Goal: Task Accomplishment & Management: Manage account settings

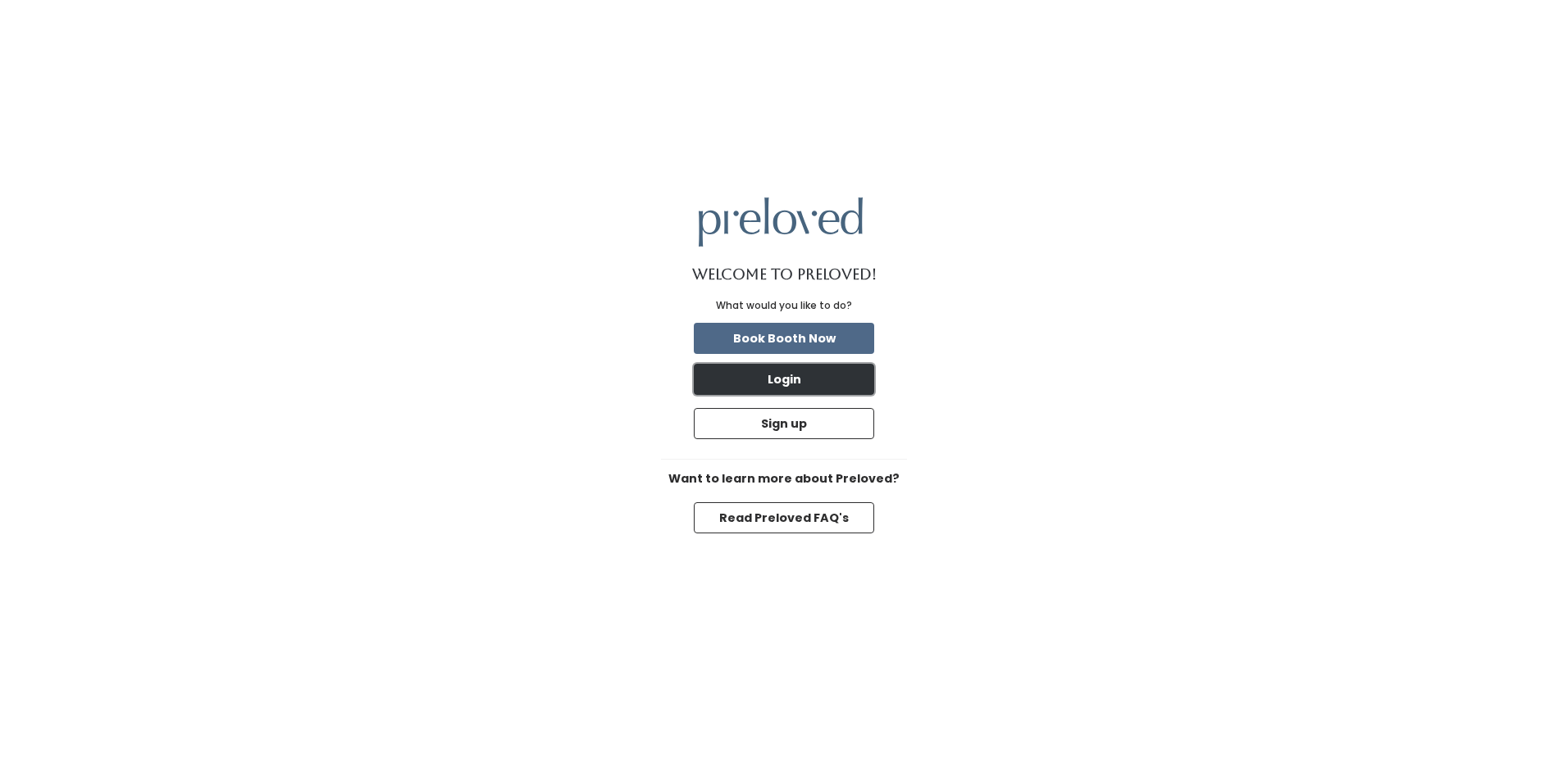
click at [811, 385] on button "Login" at bounding box center [784, 379] width 181 height 31
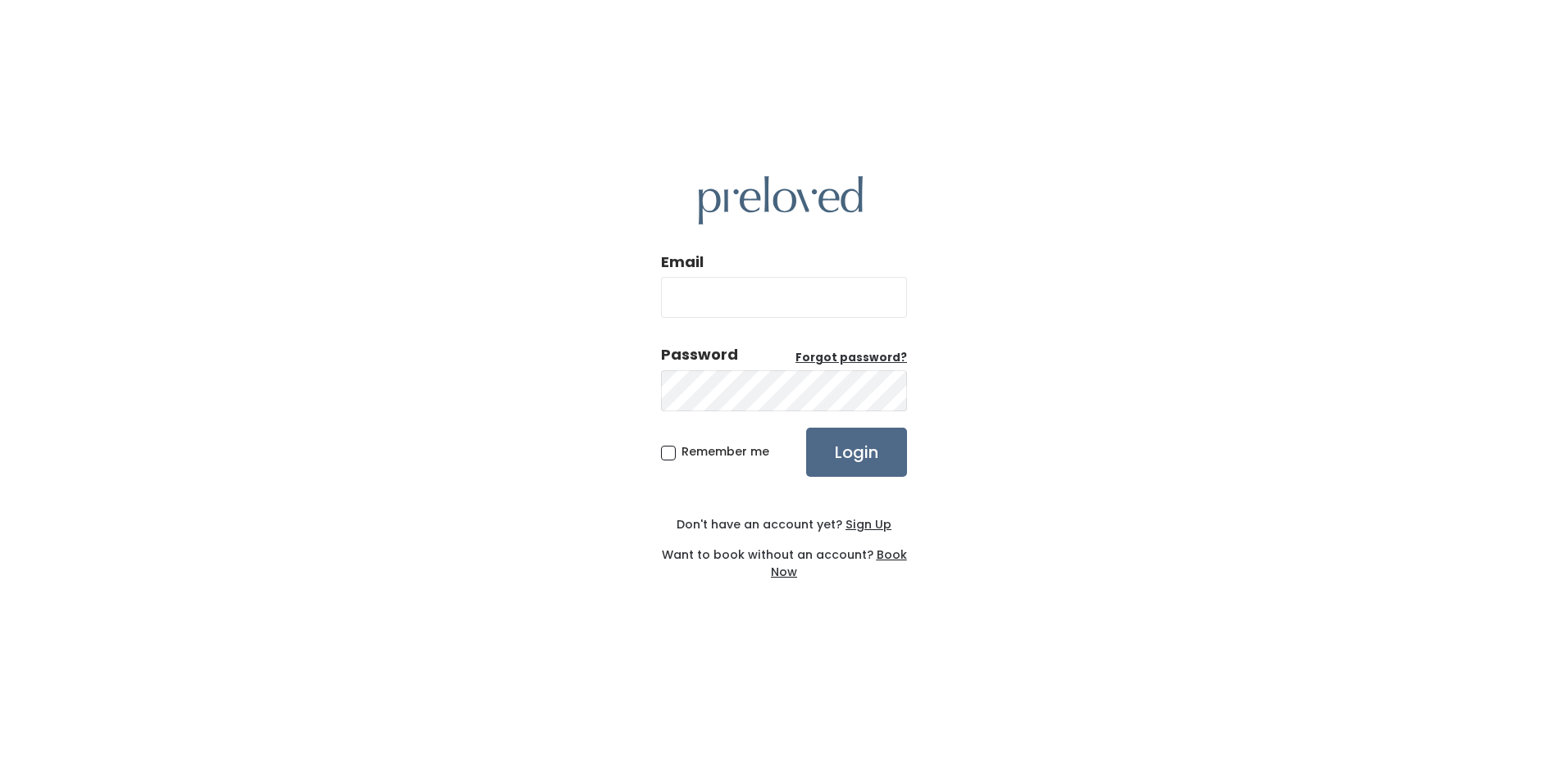
click at [806, 302] on input "Email" at bounding box center [784, 297] width 246 height 41
type input "teambarnes8@gmail.com"
click at [863, 461] on input "Login" at bounding box center [856, 452] width 101 height 49
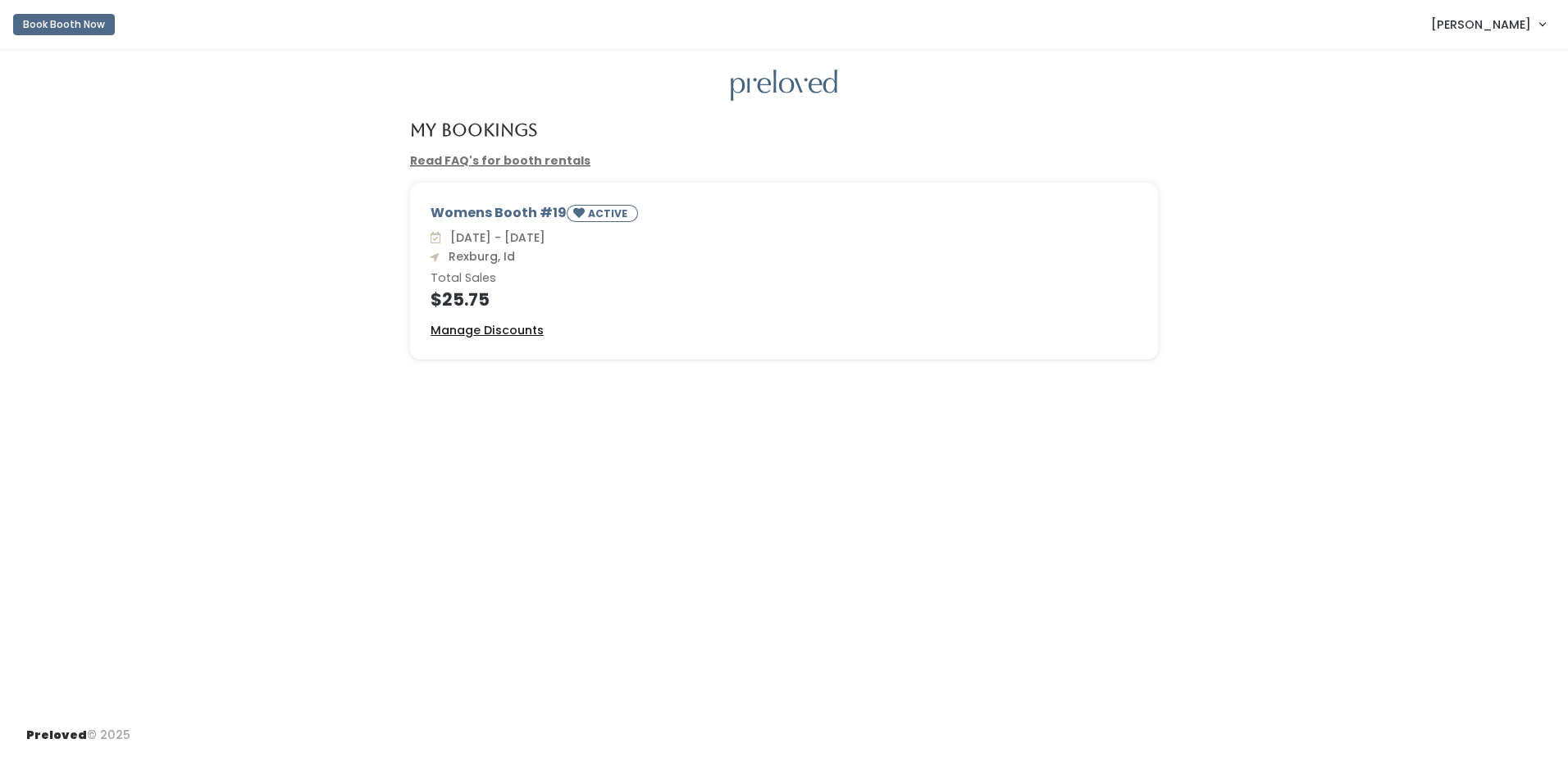
click at [496, 332] on u "Manage Discounts" at bounding box center [486, 331] width 113 height 17
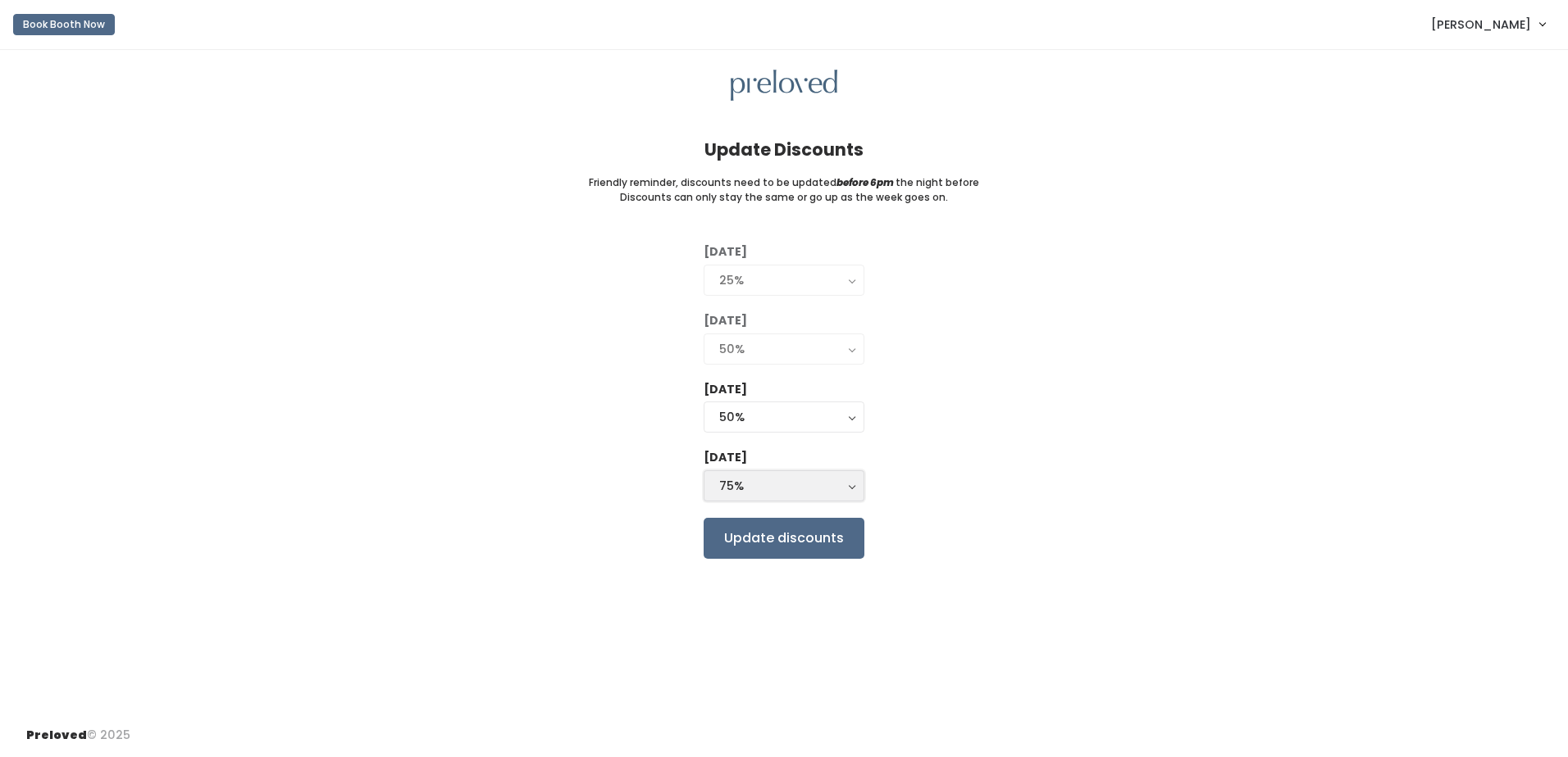
click at [852, 485] on button "75%" at bounding box center [784, 485] width 160 height 31
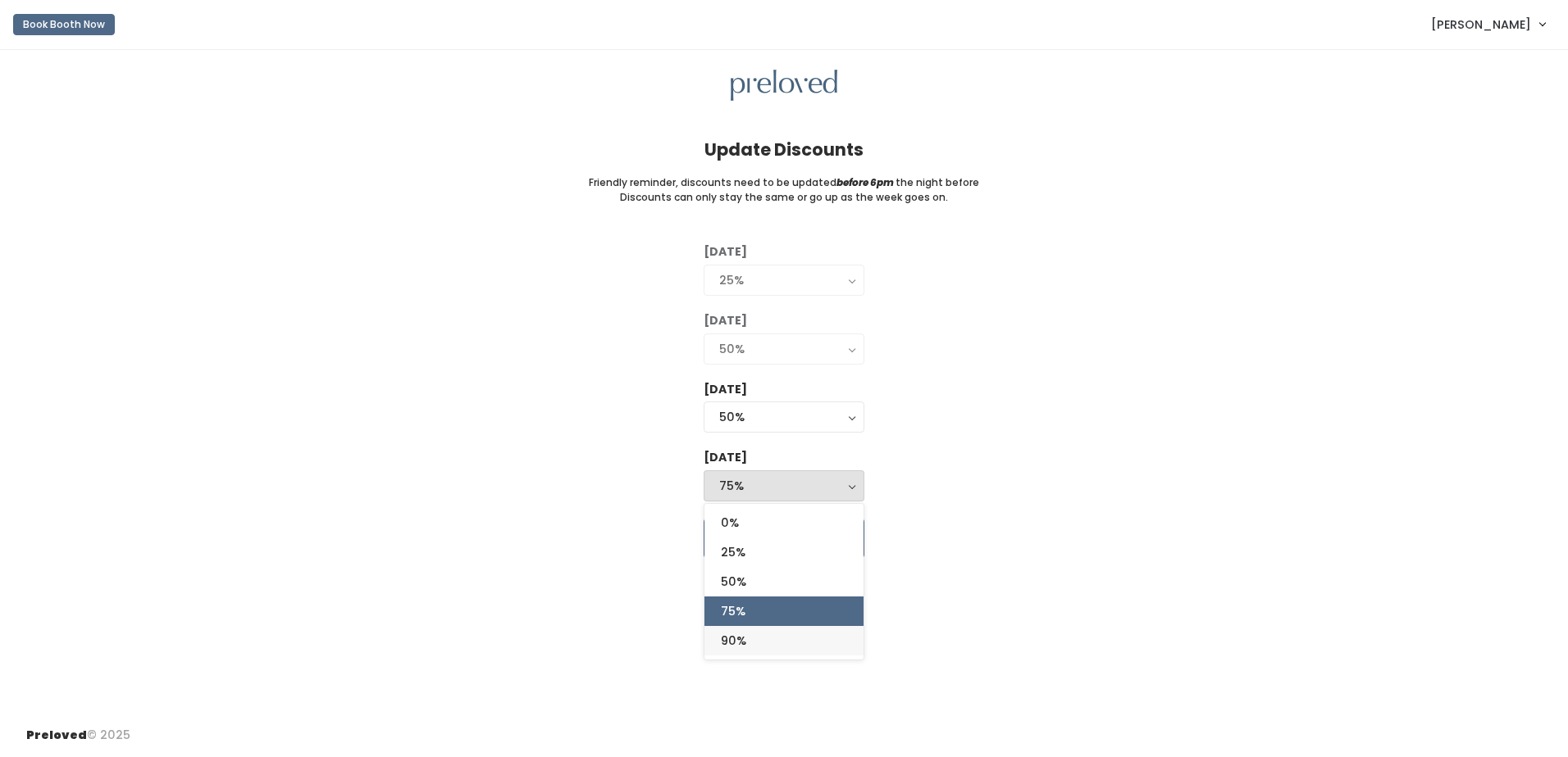
click at [815, 642] on link "90%" at bounding box center [784, 641] width 159 height 30
select select "90%"
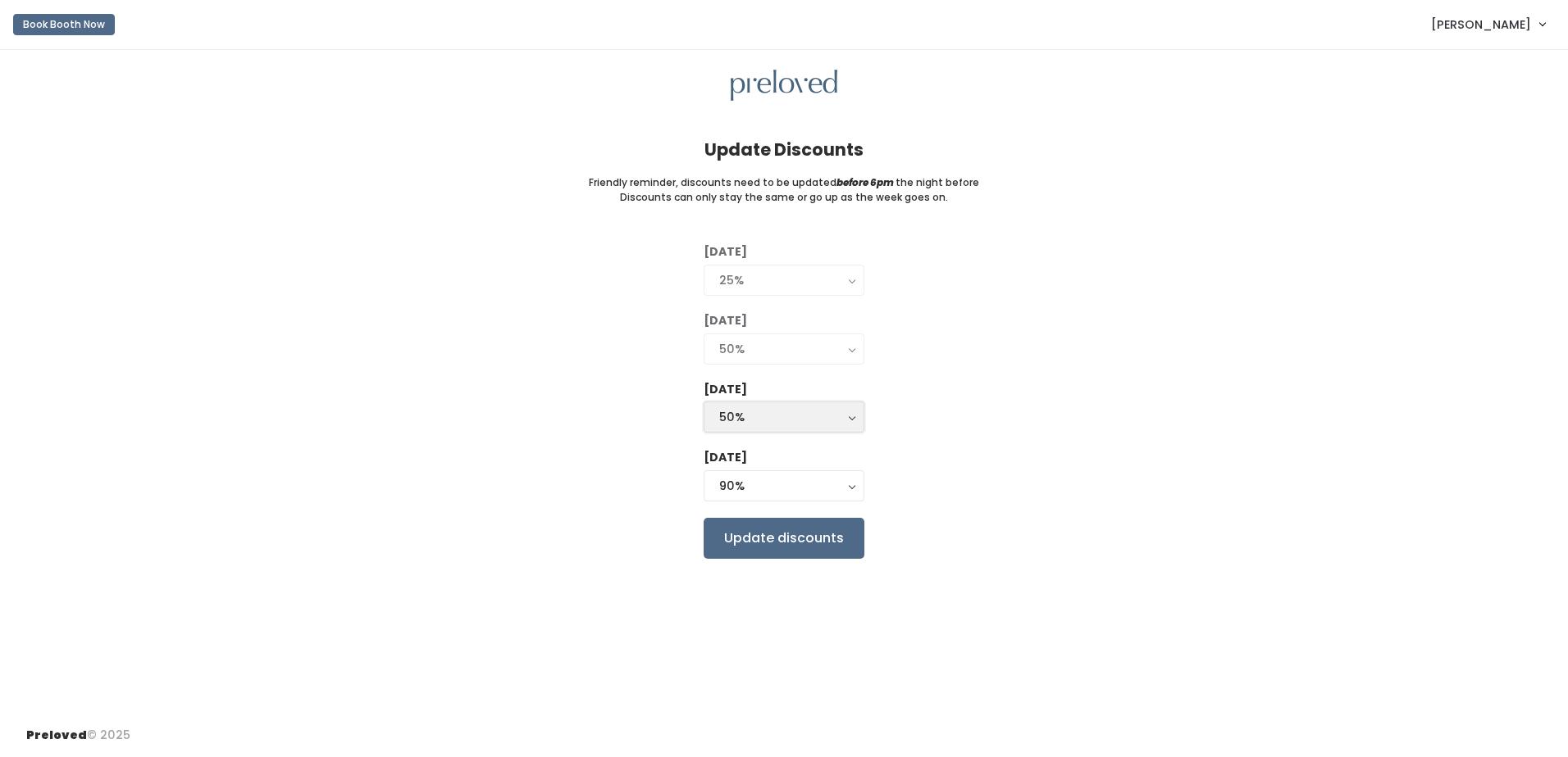
click at [849, 412] on button "50%" at bounding box center [784, 416] width 160 height 31
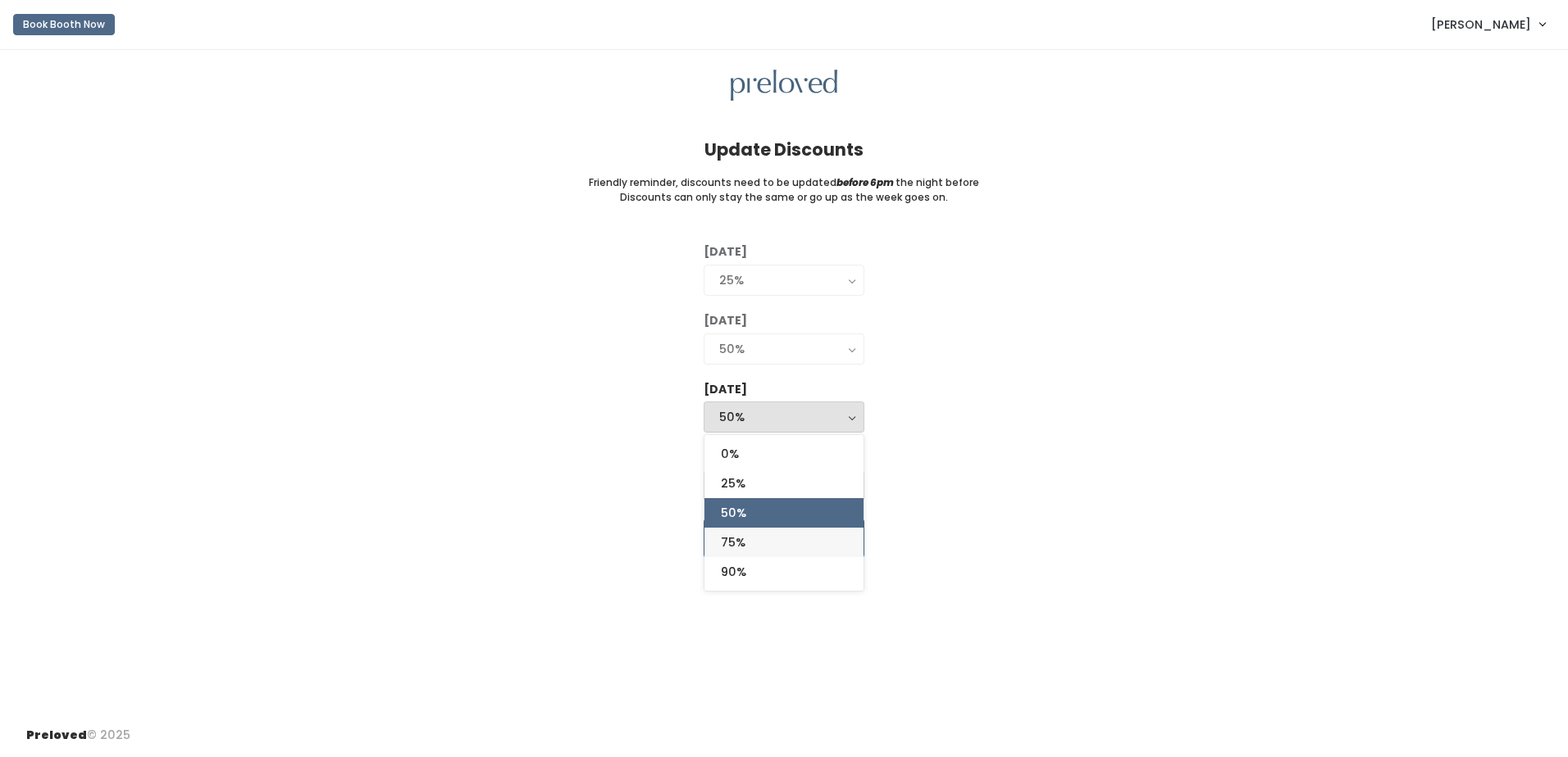
click at [778, 536] on link "75%" at bounding box center [784, 543] width 159 height 30
select select "75%"
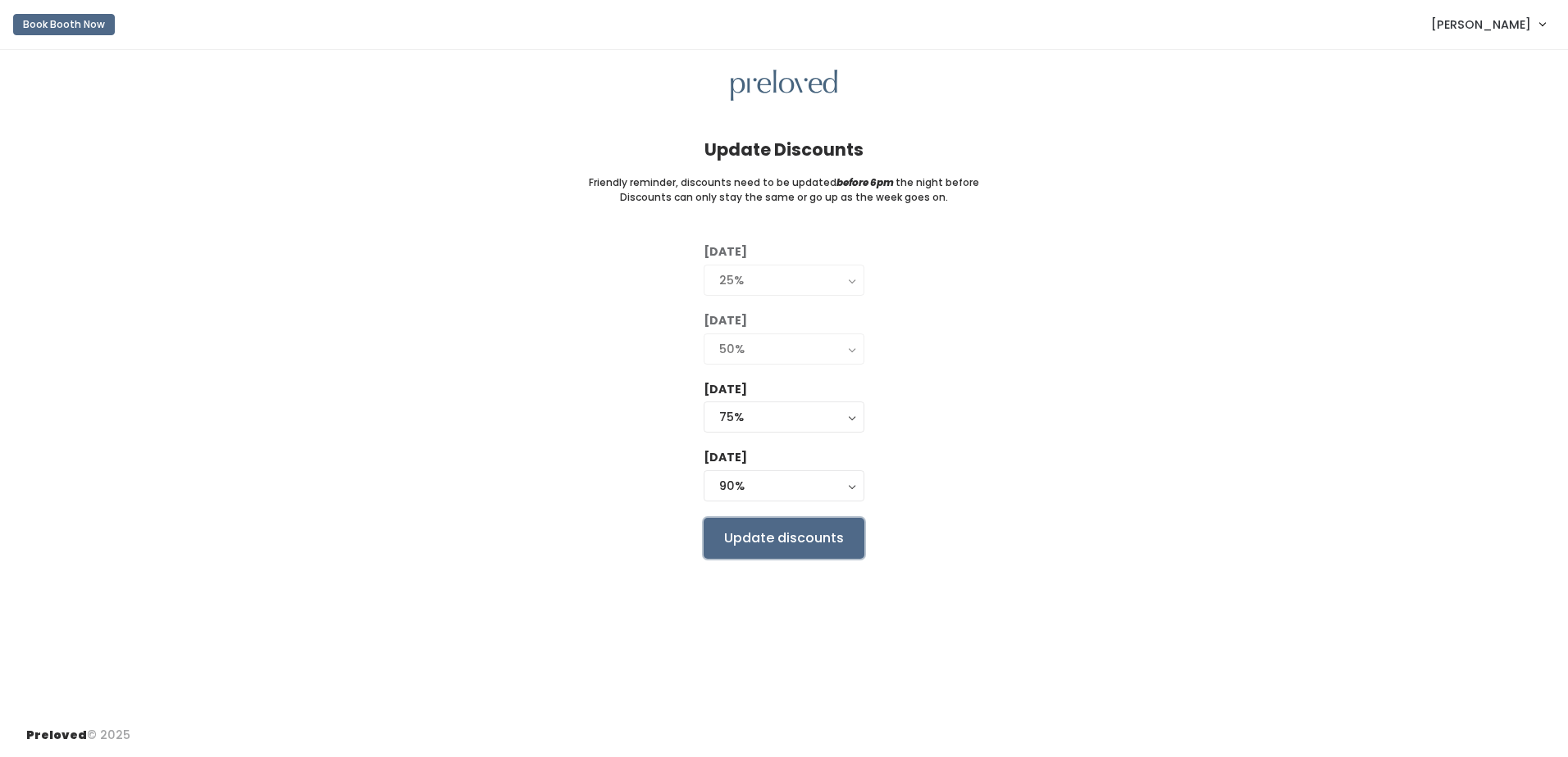
click at [778, 536] on input "Update discounts" at bounding box center [784, 538] width 160 height 41
